Goal: Information Seeking & Learning: Learn about a topic

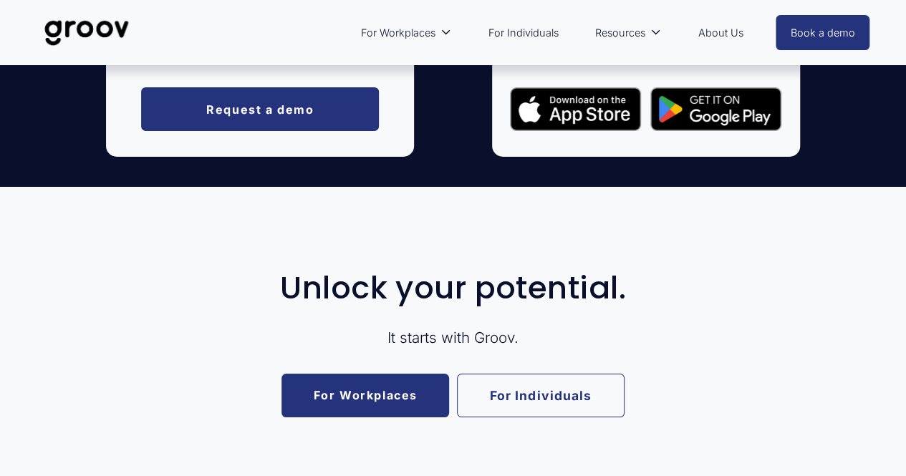
scroll to position [2701, 0]
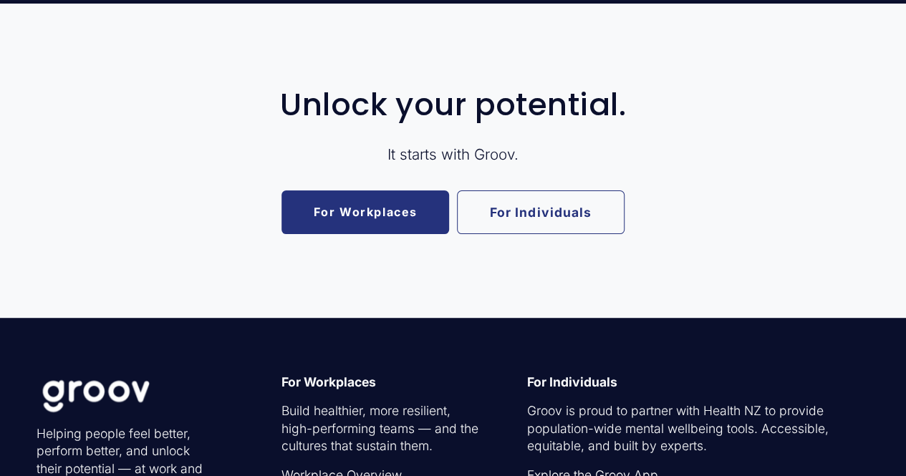
click at [540, 227] on link "For Individuals" at bounding box center [541, 213] width 168 height 44
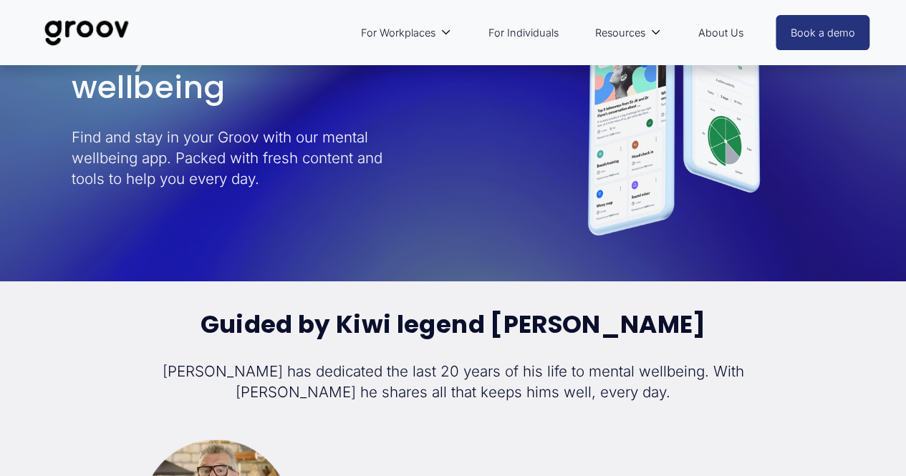
scroll to position [3009, 0]
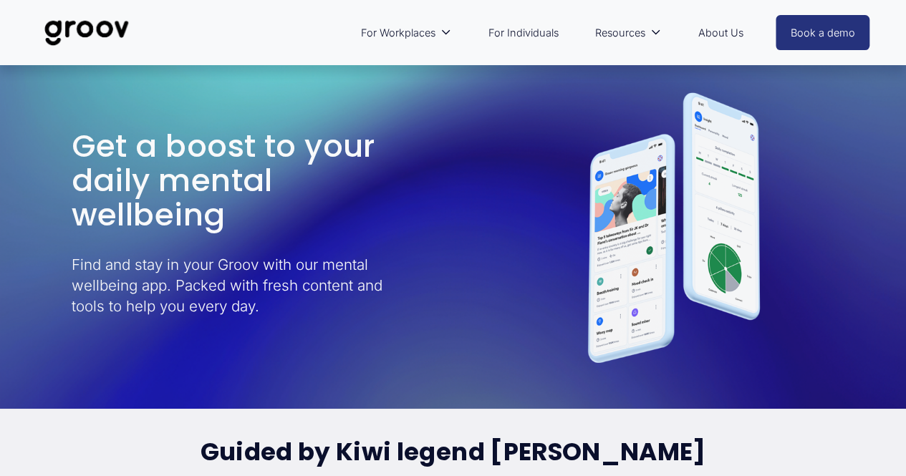
click at [721, 39] on link "About Us" at bounding box center [720, 32] width 59 height 33
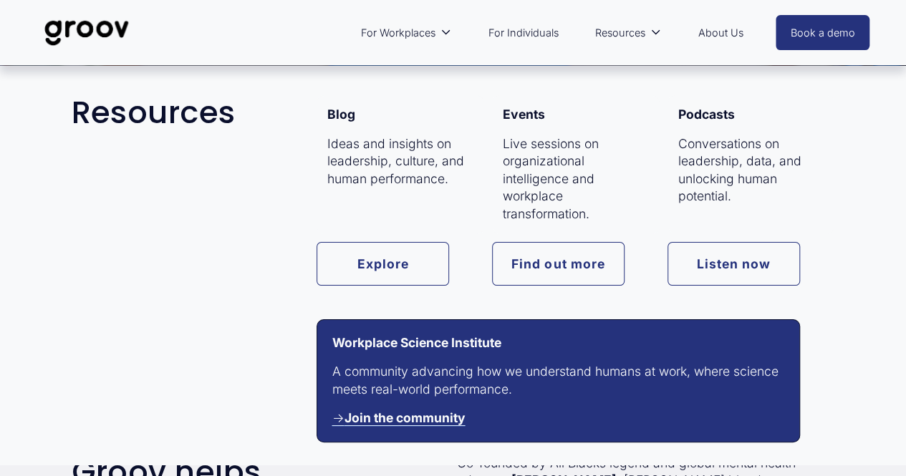
click at [723, 29] on link "About Us" at bounding box center [720, 32] width 59 height 33
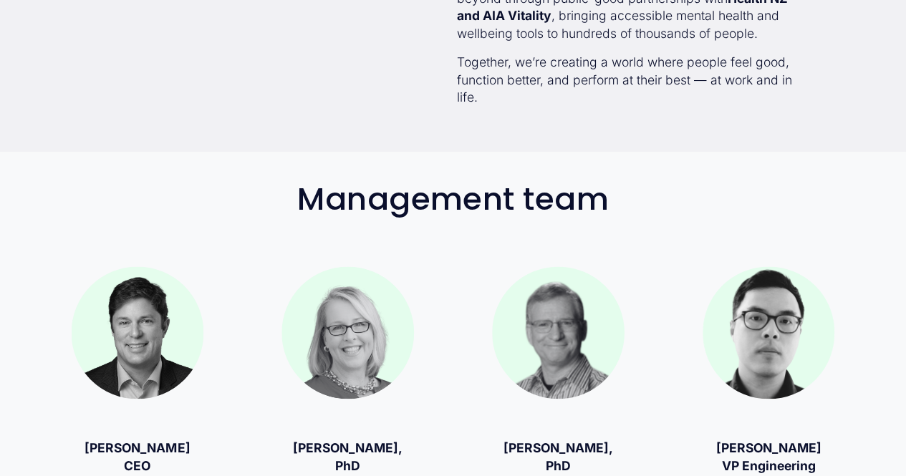
scroll to position [358, 0]
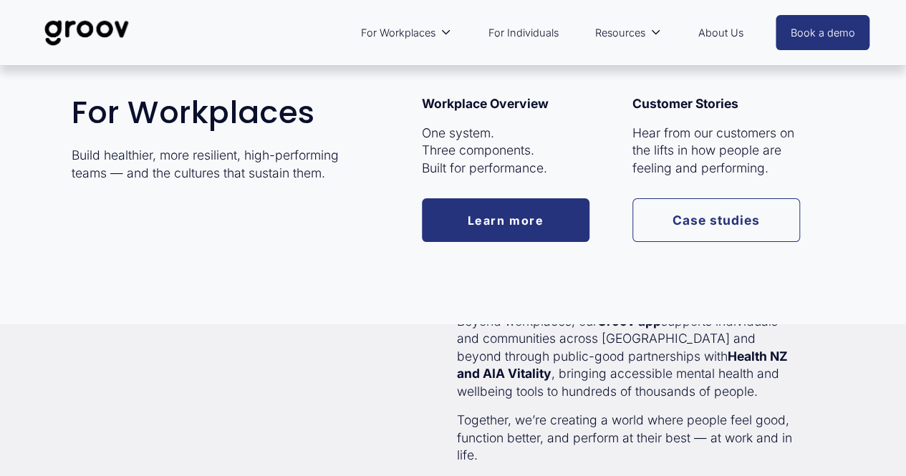
click at [491, 220] on link "Learn more" at bounding box center [506, 220] width 168 height 44
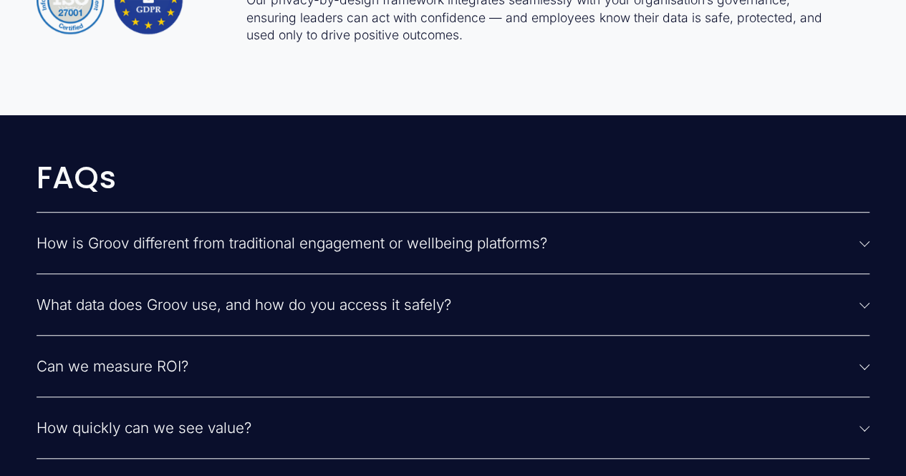
scroll to position [3223, 0]
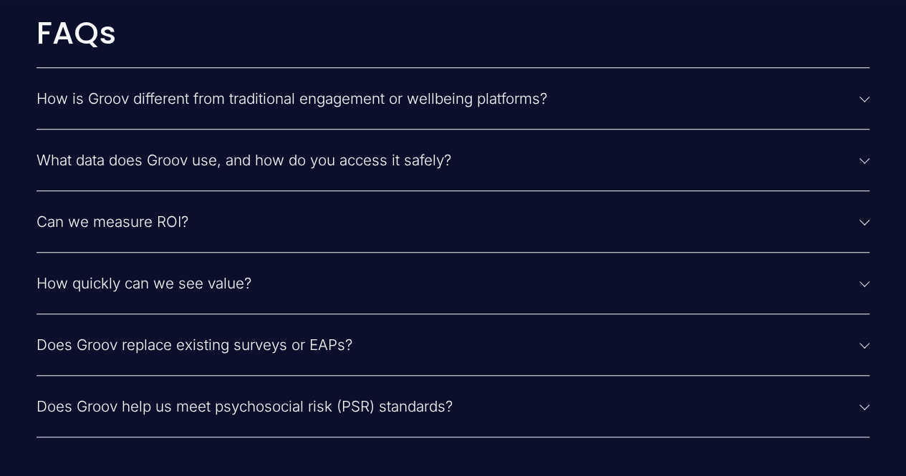
click at [323, 107] on span "How is Groov different from traditional engagement or wellbeing platforms?" at bounding box center [449, 99] width 824 height 18
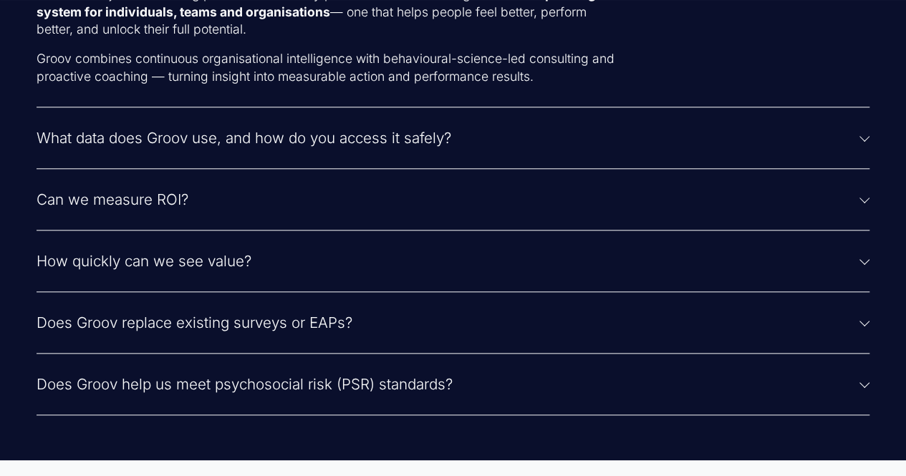
scroll to position [3438, 0]
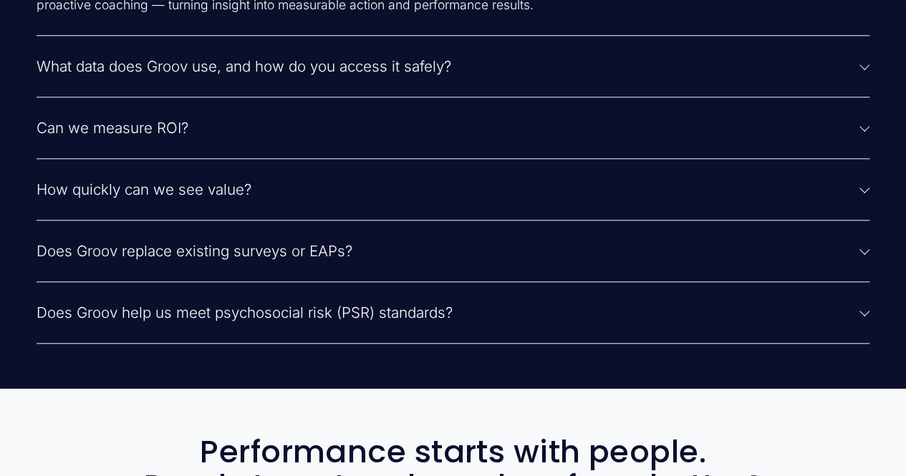
click at [162, 137] on span "Can we measure ROI?" at bounding box center [449, 128] width 824 height 18
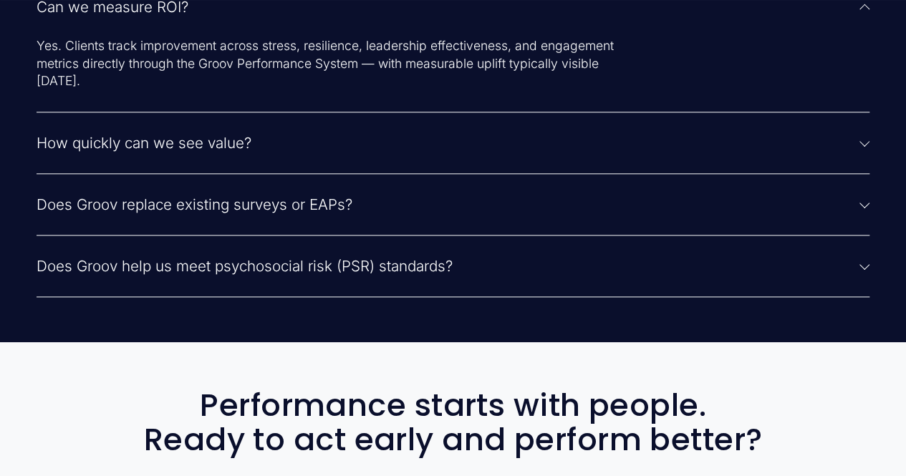
click at [242, 213] on span "Does Groov replace existing surveys or EAPs?" at bounding box center [449, 205] width 824 height 18
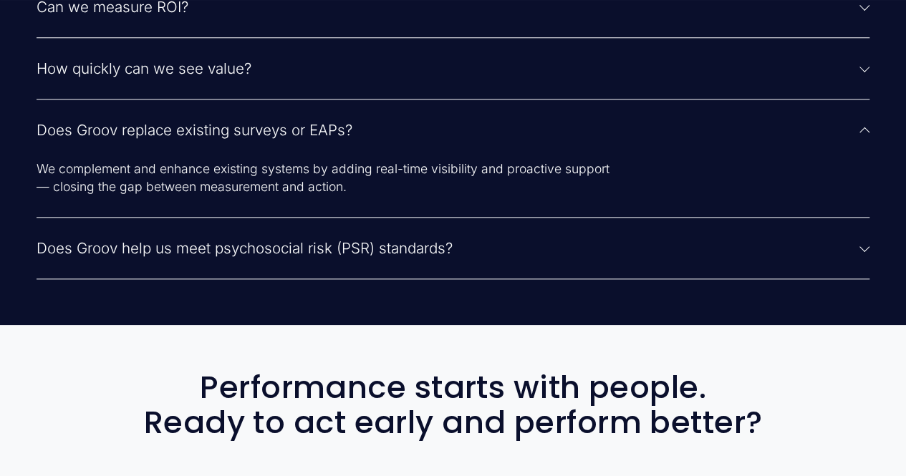
click at [192, 77] on span "How quickly can we see value?" at bounding box center [449, 68] width 824 height 18
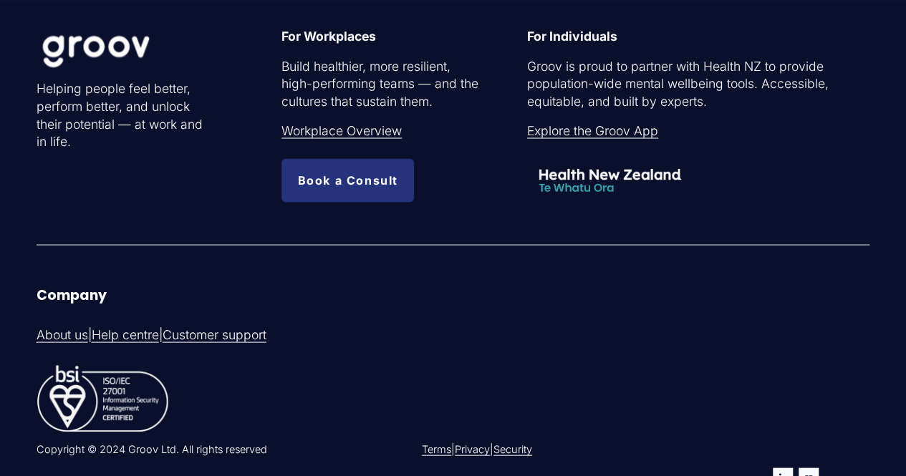
scroll to position [3797, 0]
